Goal: Use online tool/utility

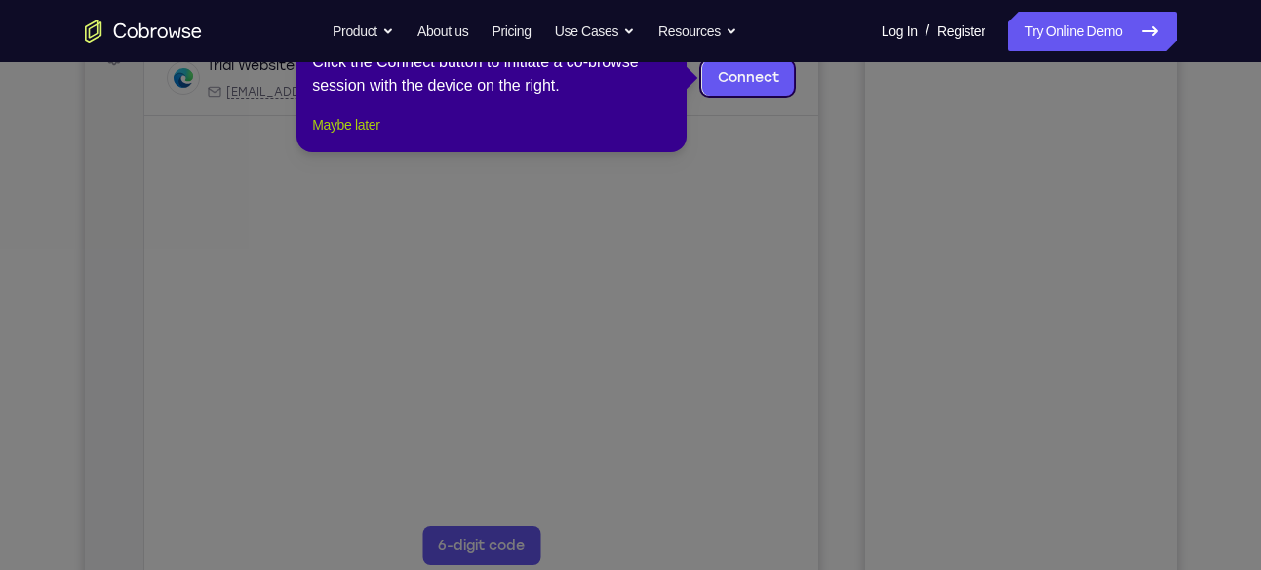
click at [380, 137] on button "Maybe later" at bounding box center [345, 124] width 67 height 23
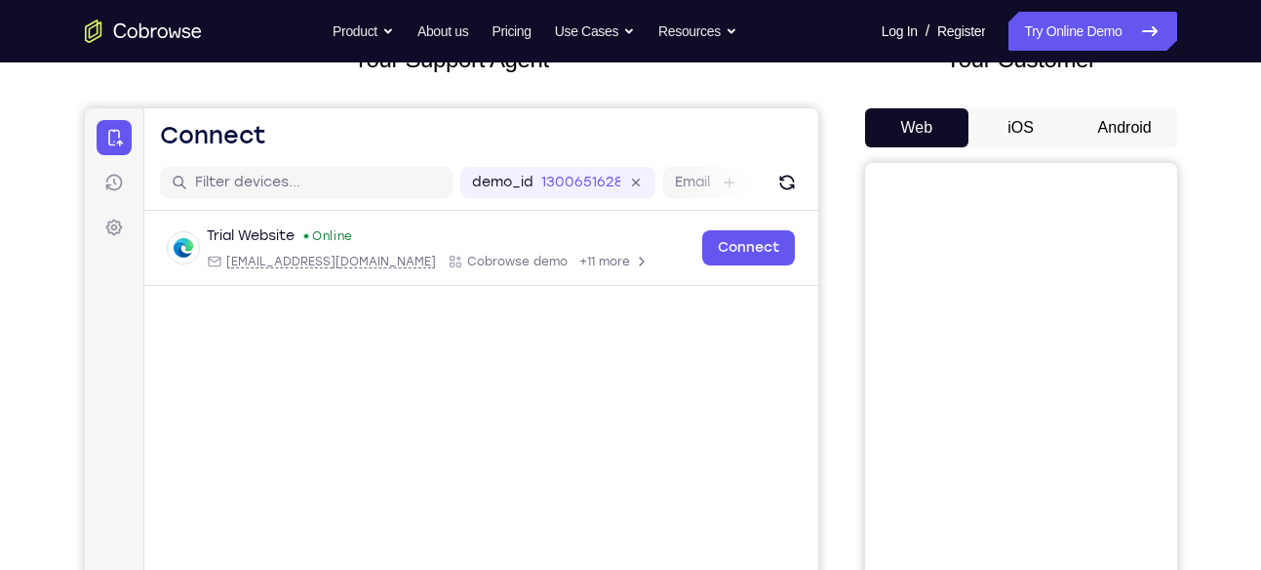
scroll to position [142, 0]
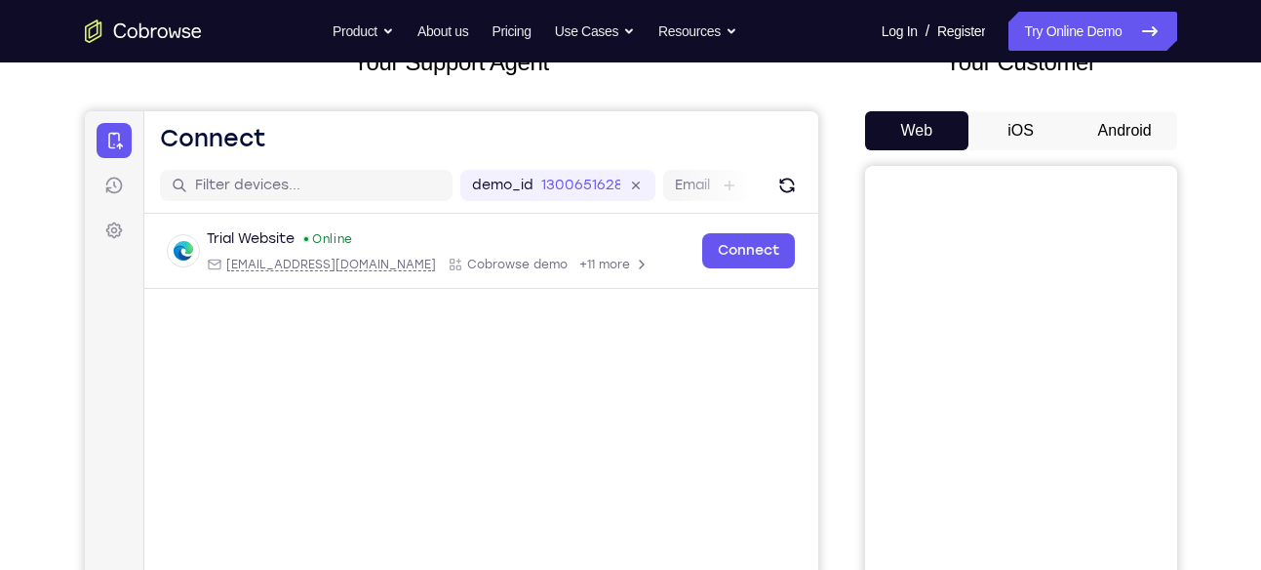
click at [1151, 111] on button "Android" at bounding box center [1125, 130] width 104 height 39
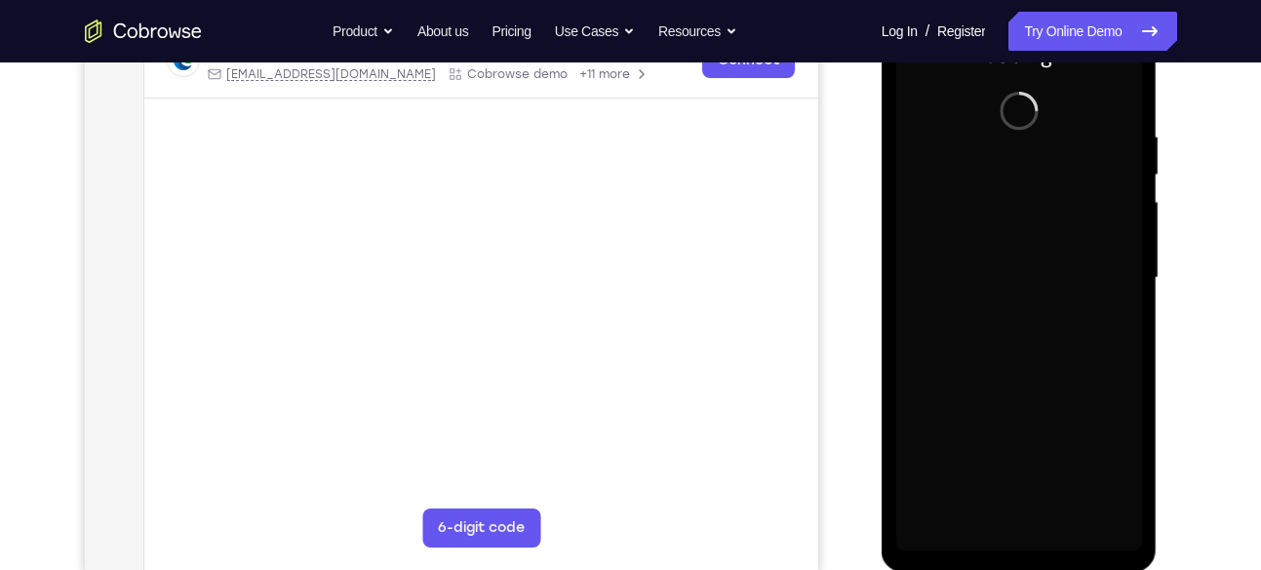
scroll to position [324, 0]
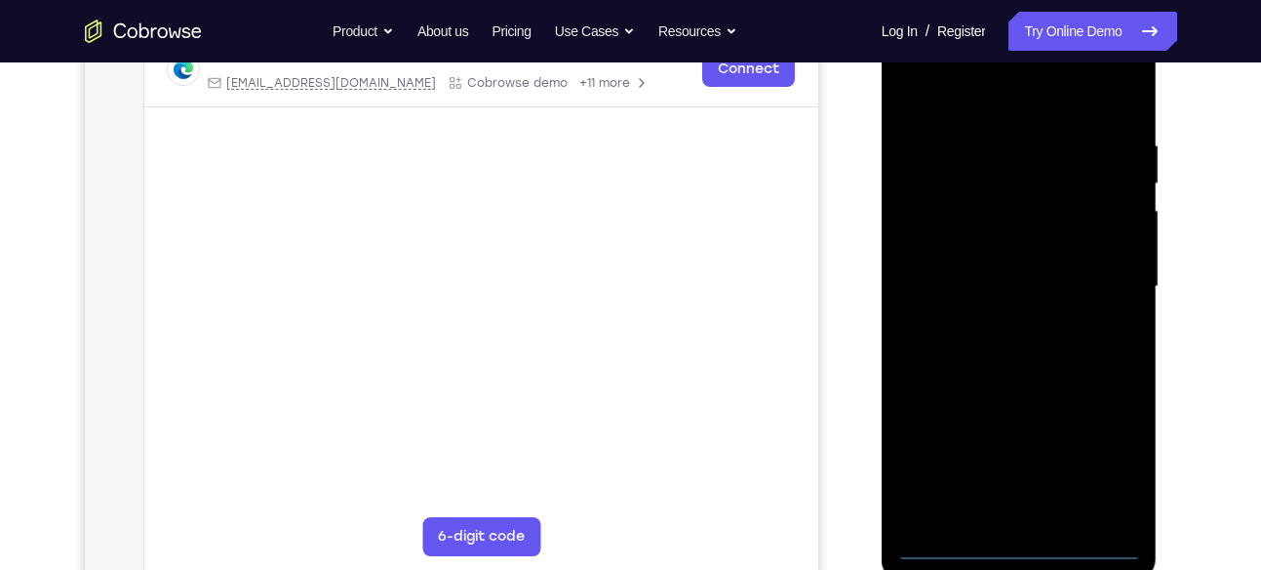
click at [1016, 543] on div at bounding box center [1020, 287] width 246 height 546
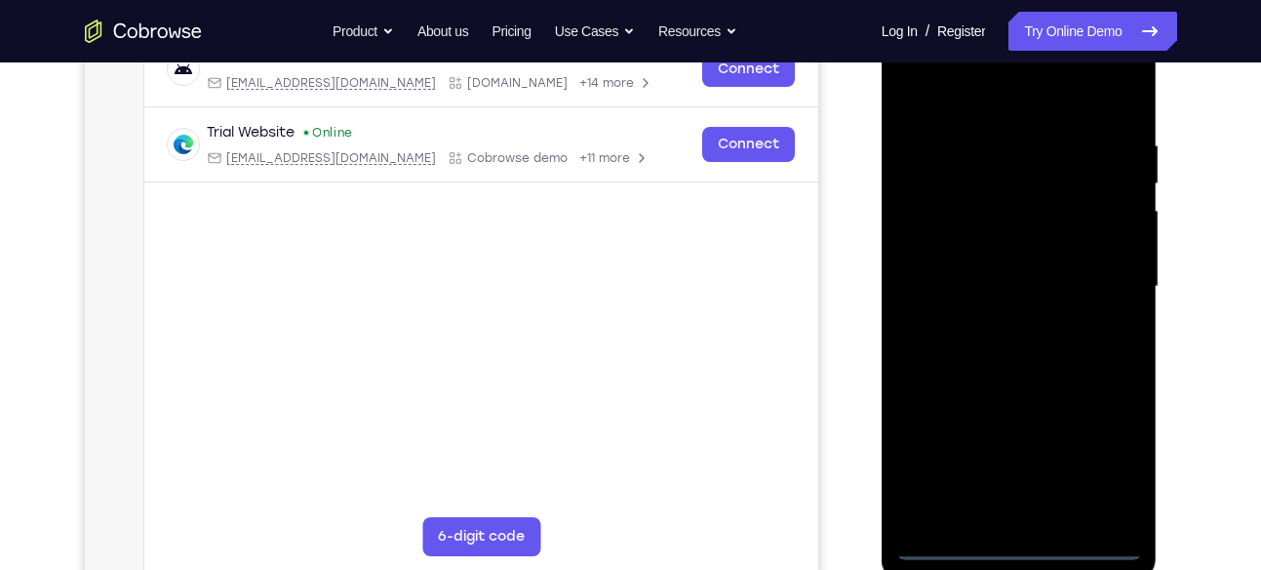
click at [1104, 464] on div at bounding box center [1020, 287] width 246 height 546
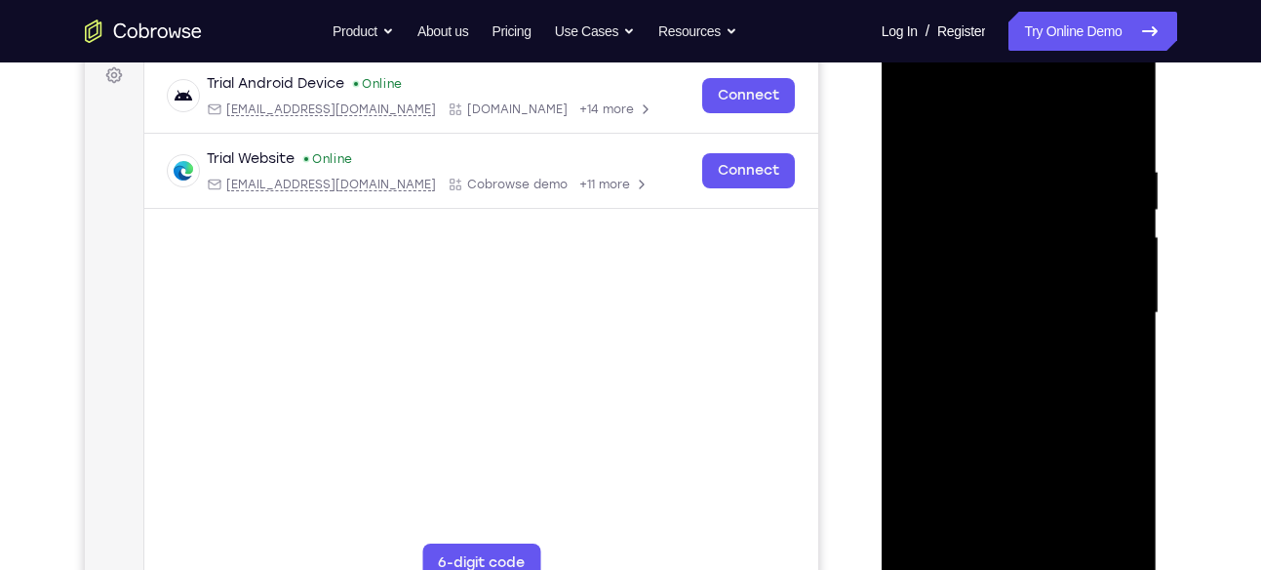
click at [972, 136] on div at bounding box center [1020, 313] width 246 height 546
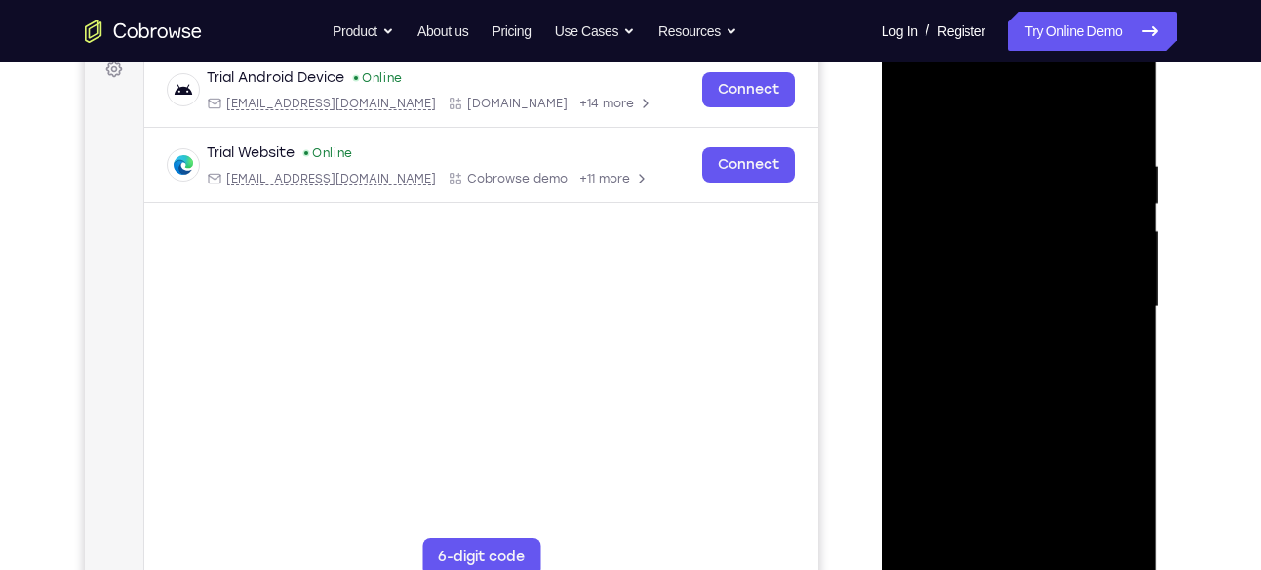
scroll to position [309, 0]
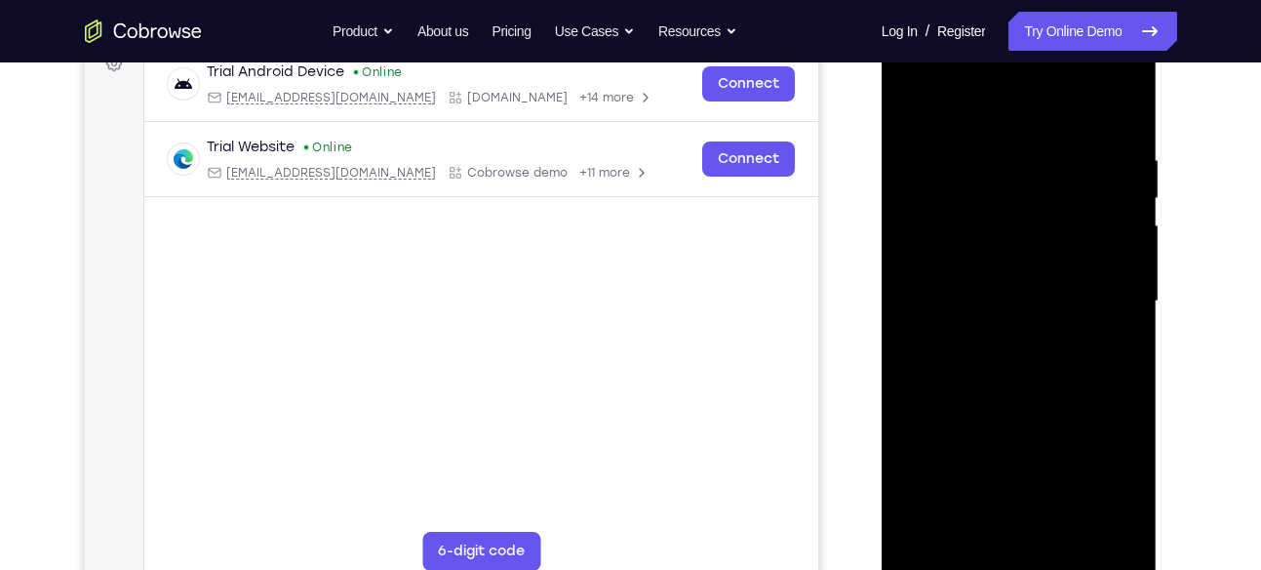
click at [1100, 292] on div at bounding box center [1020, 301] width 246 height 546
click at [993, 337] on div at bounding box center [1020, 301] width 246 height 546
click at [1020, 391] on div at bounding box center [1020, 301] width 246 height 546
click at [1024, 203] on div at bounding box center [1020, 301] width 246 height 546
click at [1031, 246] on div at bounding box center [1020, 301] width 246 height 546
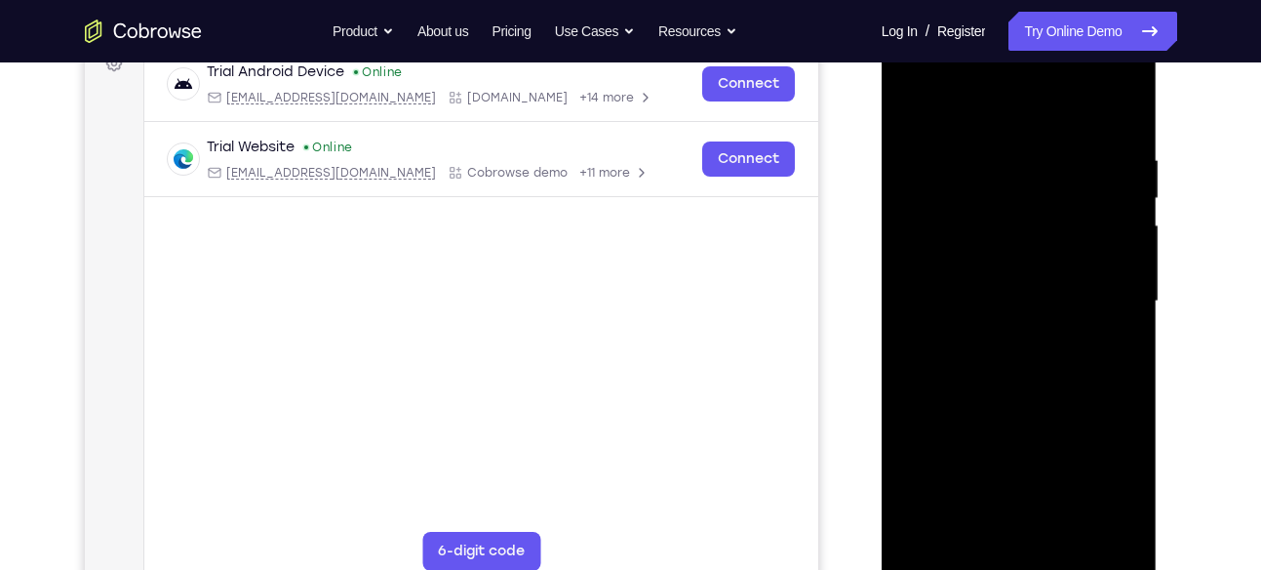
click at [1010, 209] on div at bounding box center [1020, 301] width 246 height 546
click at [937, 261] on div at bounding box center [1020, 301] width 246 height 546
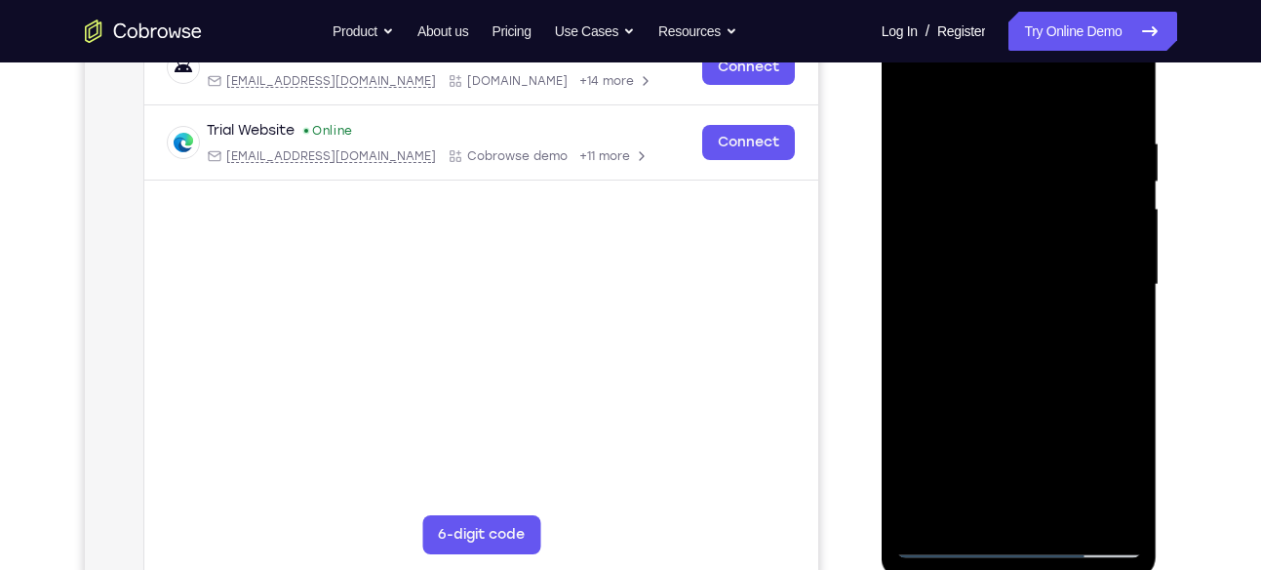
scroll to position [324, 0]
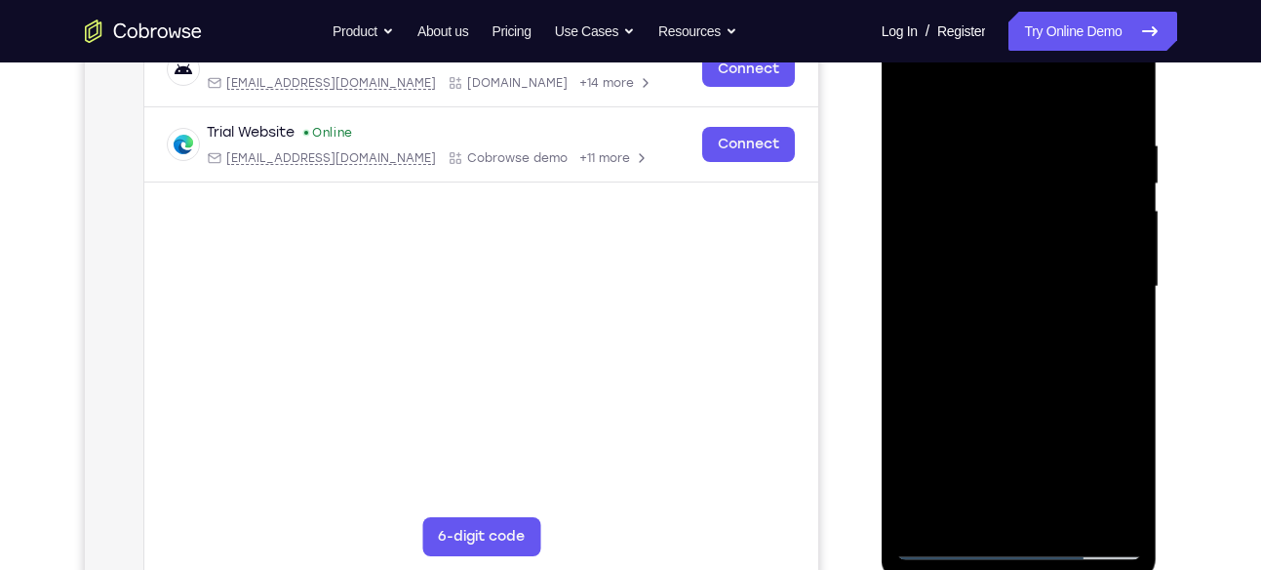
drag, startPoint x: 1016, startPoint y: 142, endPoint x: 1020, endPoint y: 445, distance: 302.5
click at [1020, 445] on div at bounding box center [1020, 287] width 246 height 546
drag, startPoint x: 1009, startPoint y: 162, endPoint x: 1025, endPoint y: 432, distance: 270.8
click at [1025, 432] on div at bounding box center [1020, 287] width 246 height 546
click at [911, 519] on div at bounding box center [1020, 287] width 246 height 546
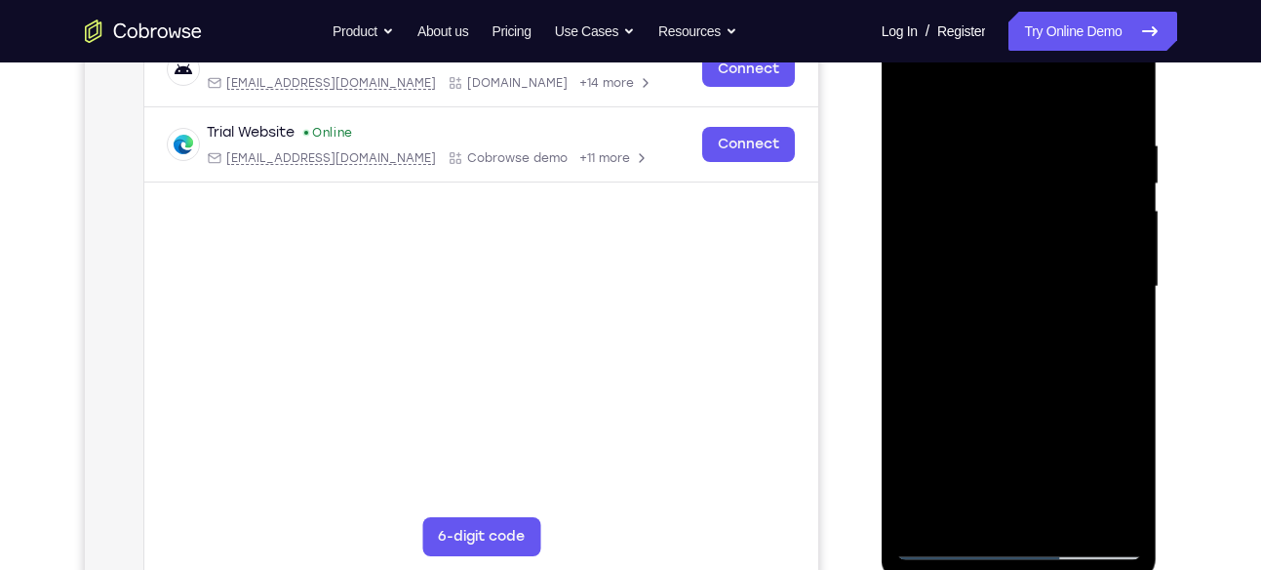
click at [929, 516] on div at bounding box center [1020, 287] width 246 height 546
click at [1108, 517] on div at bounding box center [1020, 287] width 246 height 546
drag, startPoint x: 1003, startPoint y: 235, endPoint x: 1078, endPoint y: 584, distance: 357.3
click at [1078, 569] on html "Online web based iOS Simulators and Android Emulators. Run iPhone, iPad, Mobile…" at bounding box center [1021, 291] width 278 height 585
